Goal: Find contact information: Find contact information

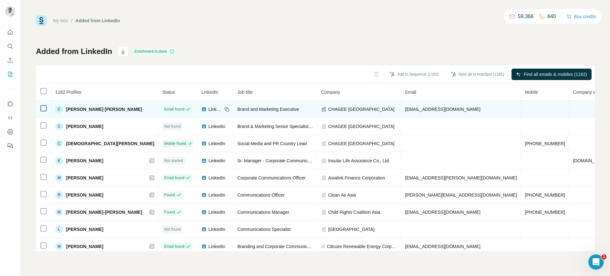
click at [408, 107] on span "[EMAIL_ADDRESS][DOMAIN_NAME]" at bounding box center [442, 109] width 75 height 5
copy span "[EMAIL_ADDRESS][DOMAIN_NAME]"
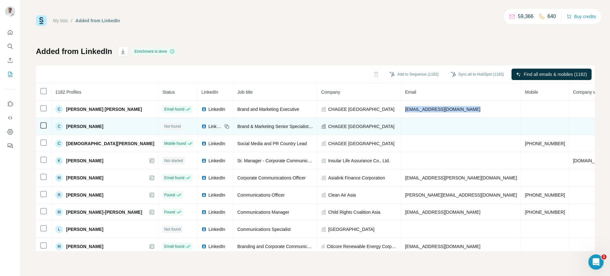
copy span "[EMAIL_ADDRESS][DOMAIN_NAME]"
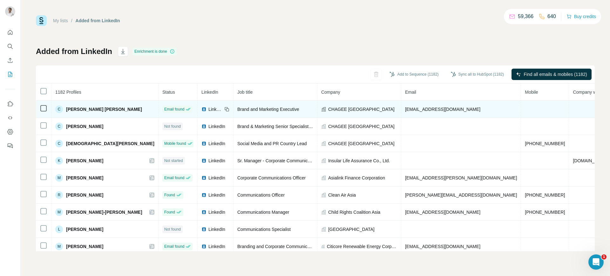
click at [224, 108] on icon at bounding box center [226, 109] width 5 height 5
click at [328, 108] on span "CHAGEE [GEOGRAPHIC_DATA]" at bounding box center [361, 109] width 66 height 6
copy span "CHAGEE [GEOGRAPHIC_DATA]"
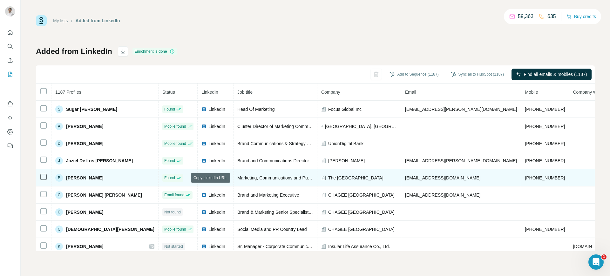
click at [224, 175] on icon at bounding box center [226, 177] width 5 height 5
click at [328, 178] on span "The British School Manila" at bounding box center [355, 178] width 55 height 6
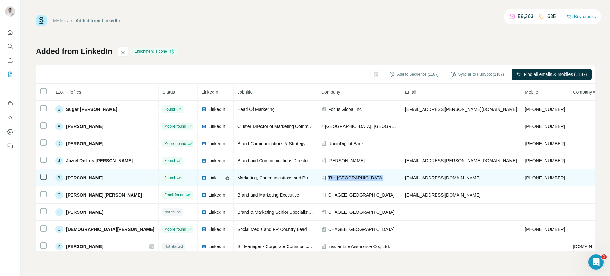
copy span "The British School Manila"
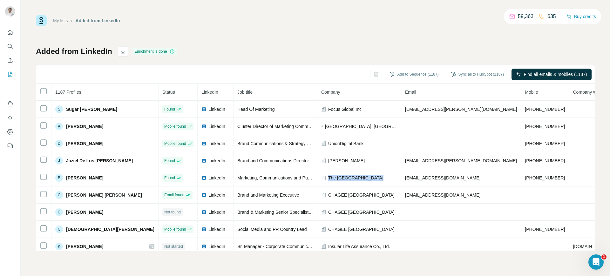
copy span "The British School Manila"
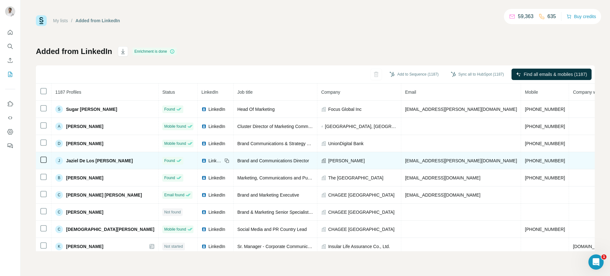
click at [405, 159] on span "jaziel.delosreyes@sutherlandglobal.com" at bounding box center [461, 160] width 112 height 5
copy span "jaziel.delosreyes@sutherlandglobal.com"
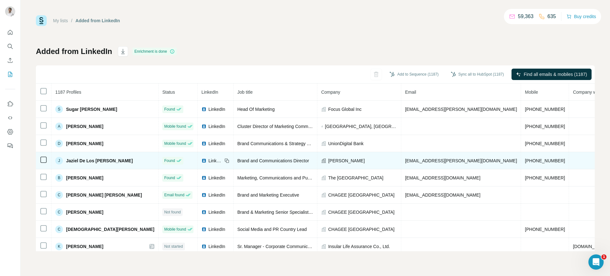
click at [224, 160] on icon at bounding box center [226, 160] width 5 height 5
click at [328, 160] on span "Sutherland" at bounding box center [346, 161] width 37 height 6
copy span "Sutherland"
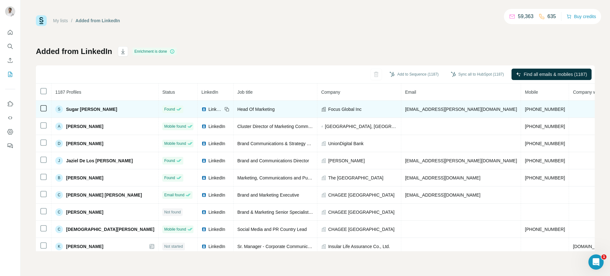
click at [405, 110] on span "sugar.meneses@focusglobalinc.com" at bounding box center [461, 109] width 112 height 5
copy span "sugar.meneses@focusglobalinc.com"
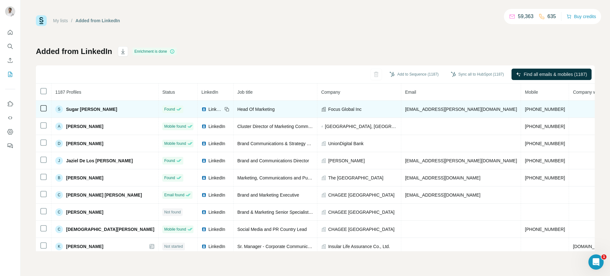
click at [224, 110] on icon at bounding box center [226, 109] width 5 height 5
click at [328, 109] on span "Focus Global Inc" at bounding box center [344, 109] width 33 height 6
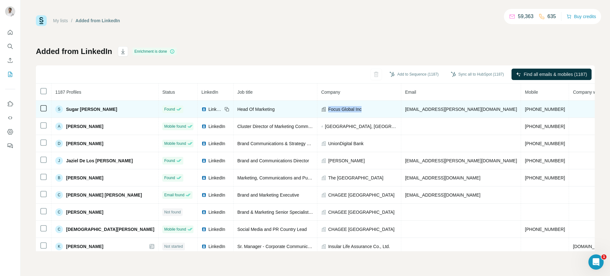
copy span "Focus Global Inc"
